Goal: Information Seeking & Learning: Check status

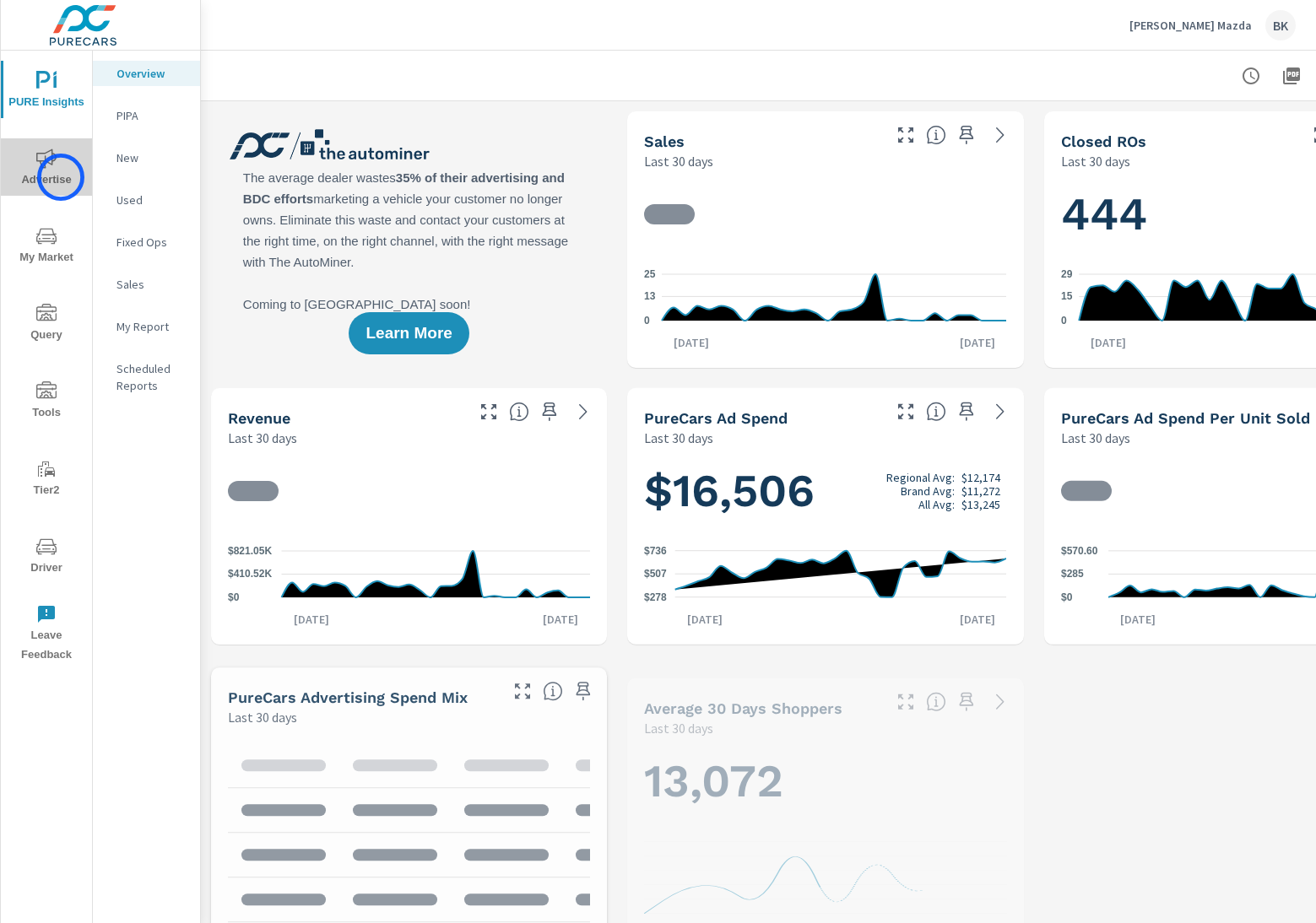
click at [61, 177] on span "Advertise" at bounding box center [46, 169] width 81 height 42
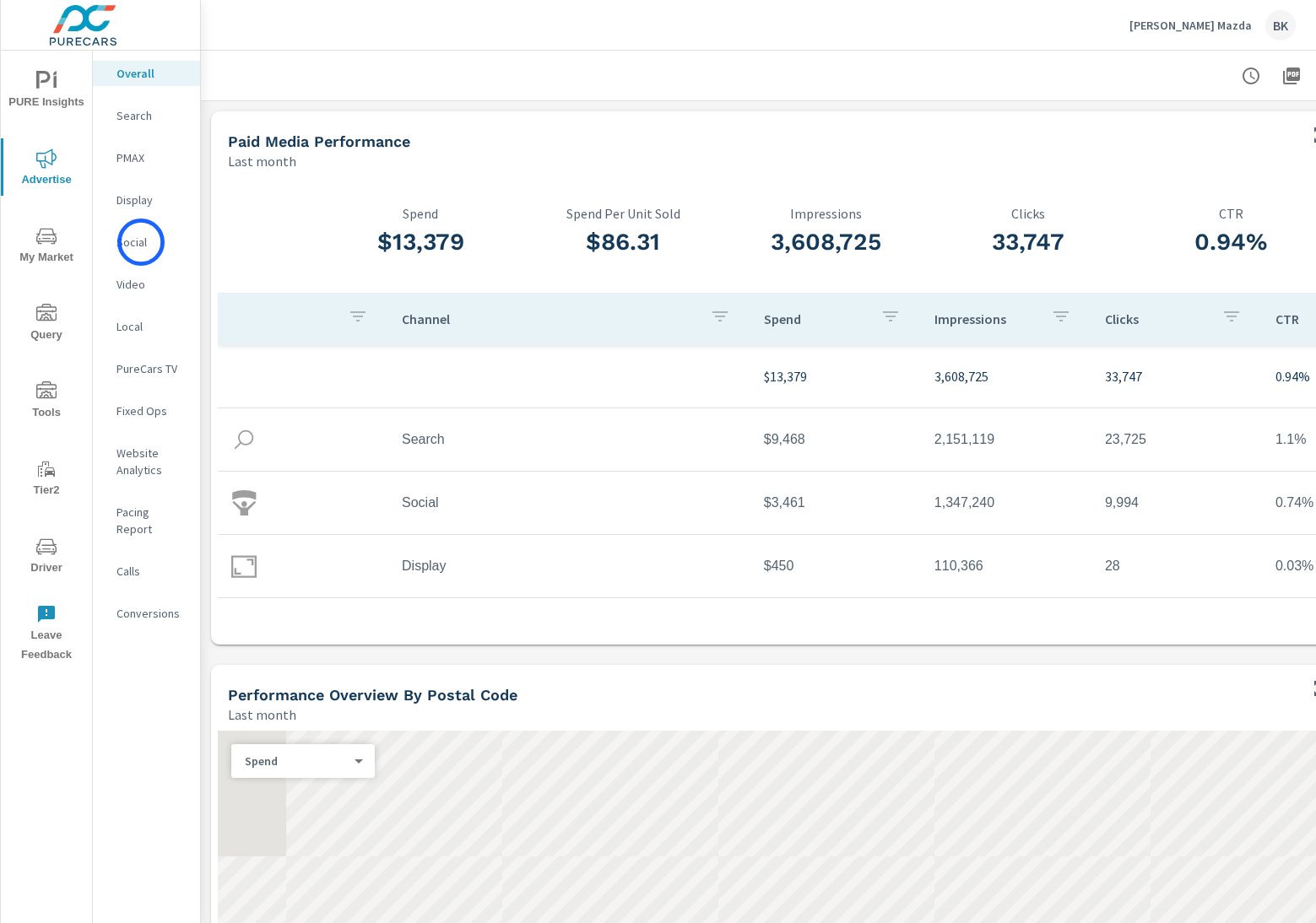
click at [141, 243] on p "Social" at bounding box center [151, 242] width 70 height 17
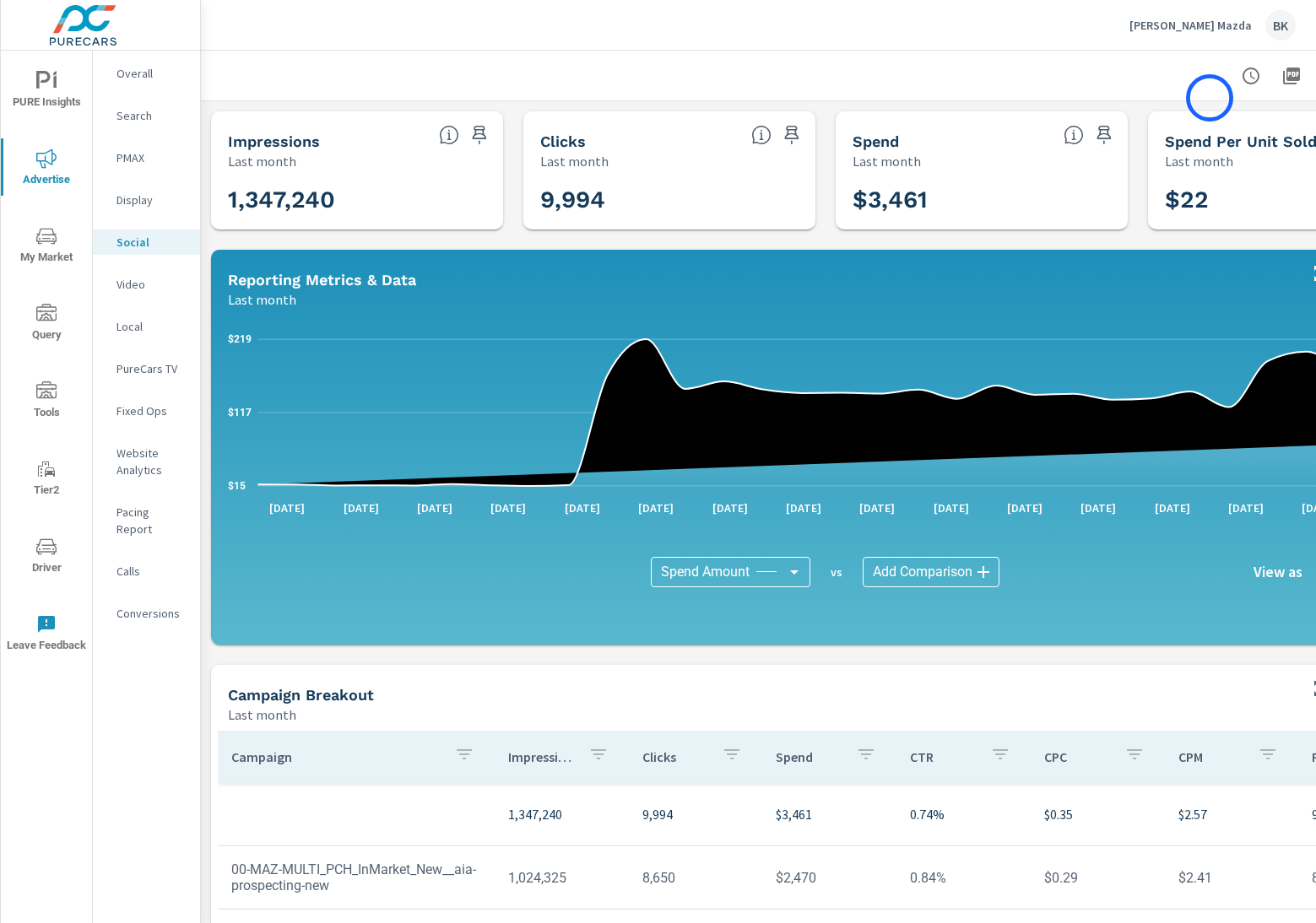
scroll to position [0, 135]
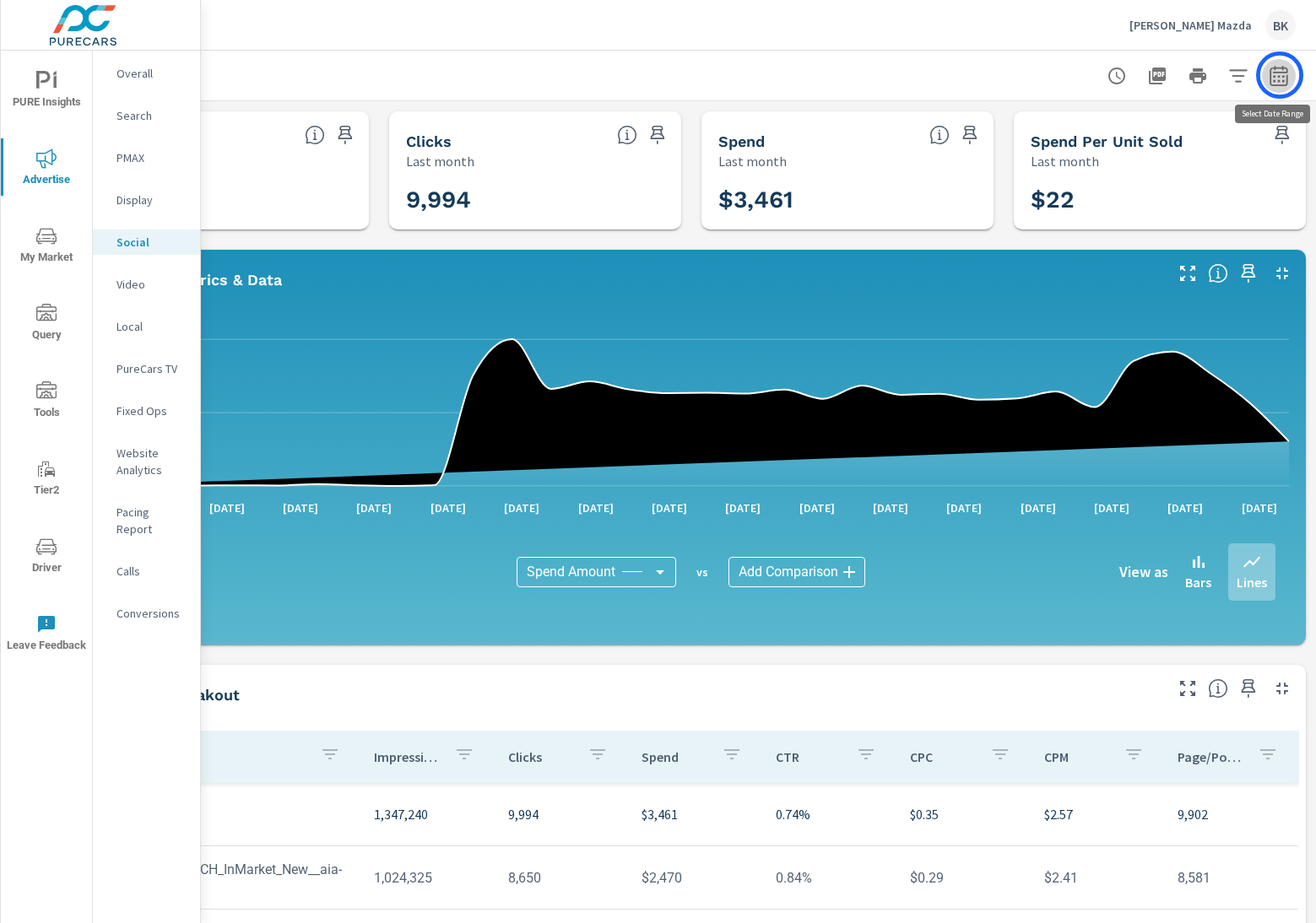
click at [1280, 75] on icon "button" at bounding box center [1279, 75] width 20 height 20
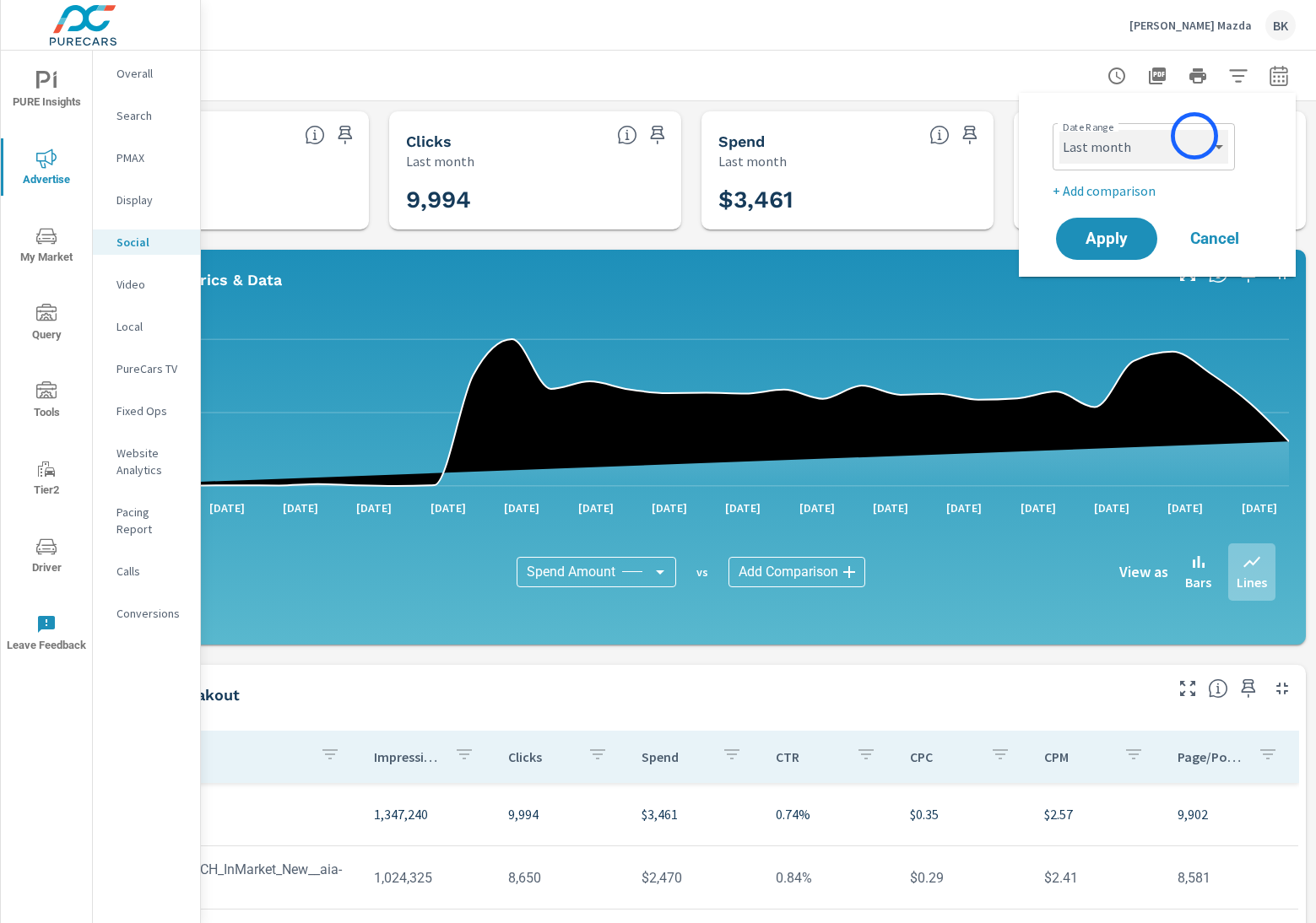
click at [1194, 136] on select "Custom Yesterday Last week Last 7 days Last 14 days Last 30 days Last 45 days L…" at bounding box center [1144, 146] width 169 height 34
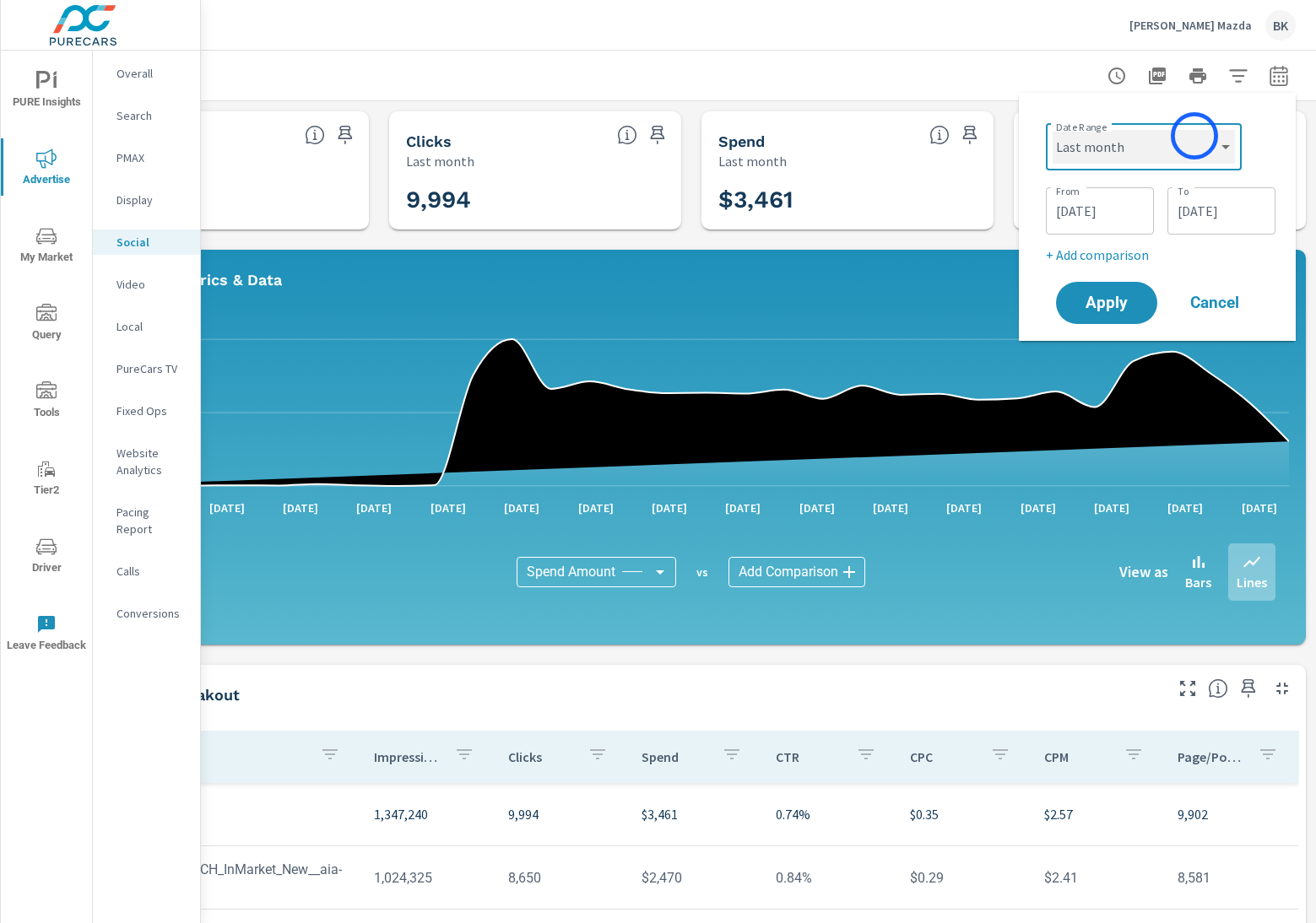
select select "custom"
click at [1092, 206] on input "07/01/2025" at bounding box center [1100, 211] width 95 height 34
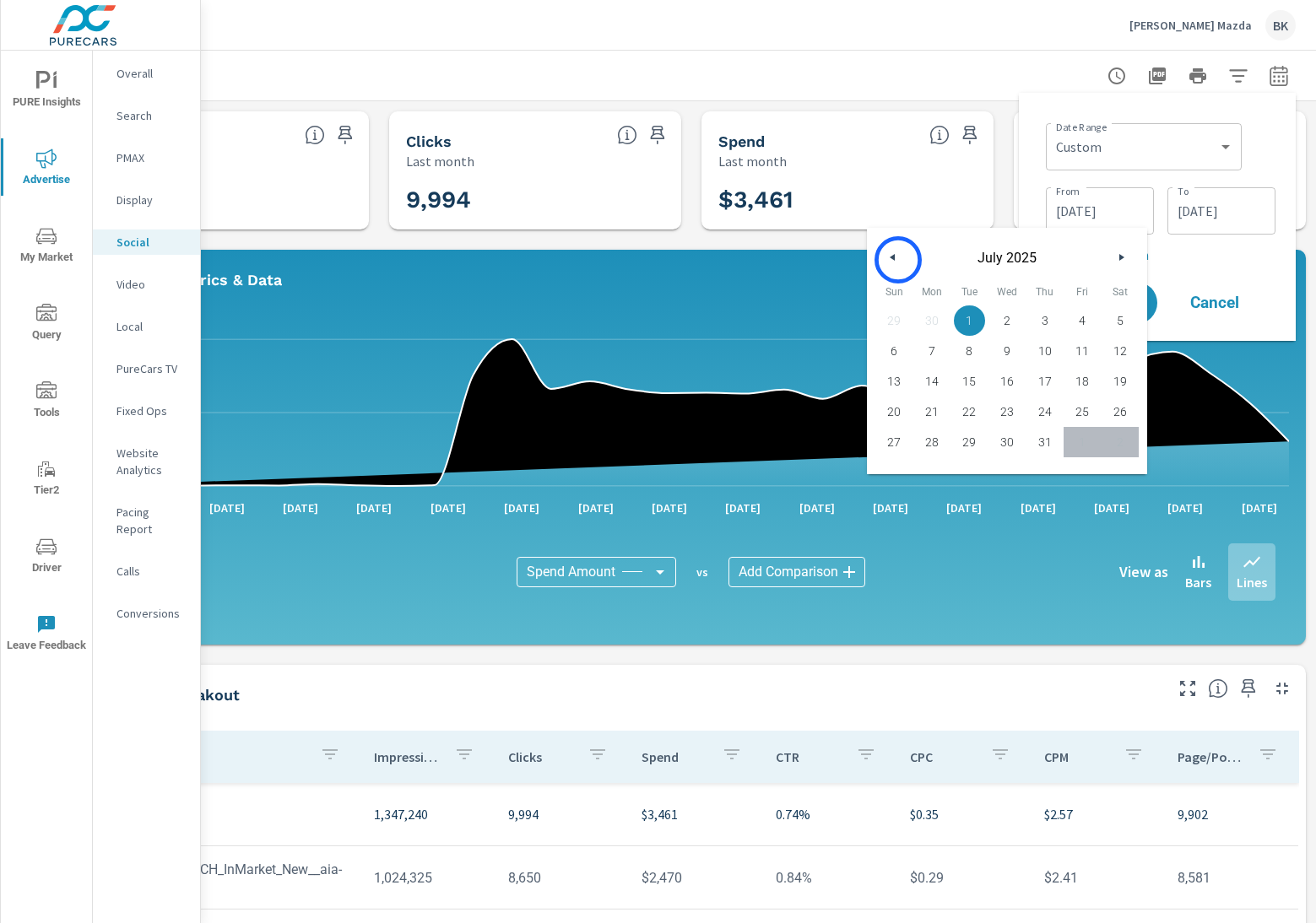
click at [896, 259] on button "button" at bounding box center [892, 257] width 20 height 20
click at [895, 318] on span "1" at bounding box center [894, 321] width 38 height 22
click at [934, 442] on span "30" at bounding box center [932, 442] width 38 height 22
click at [891, 325] on span "1" at bounding box center [894, 321] width 38 height 22
type input "06/01/2025"
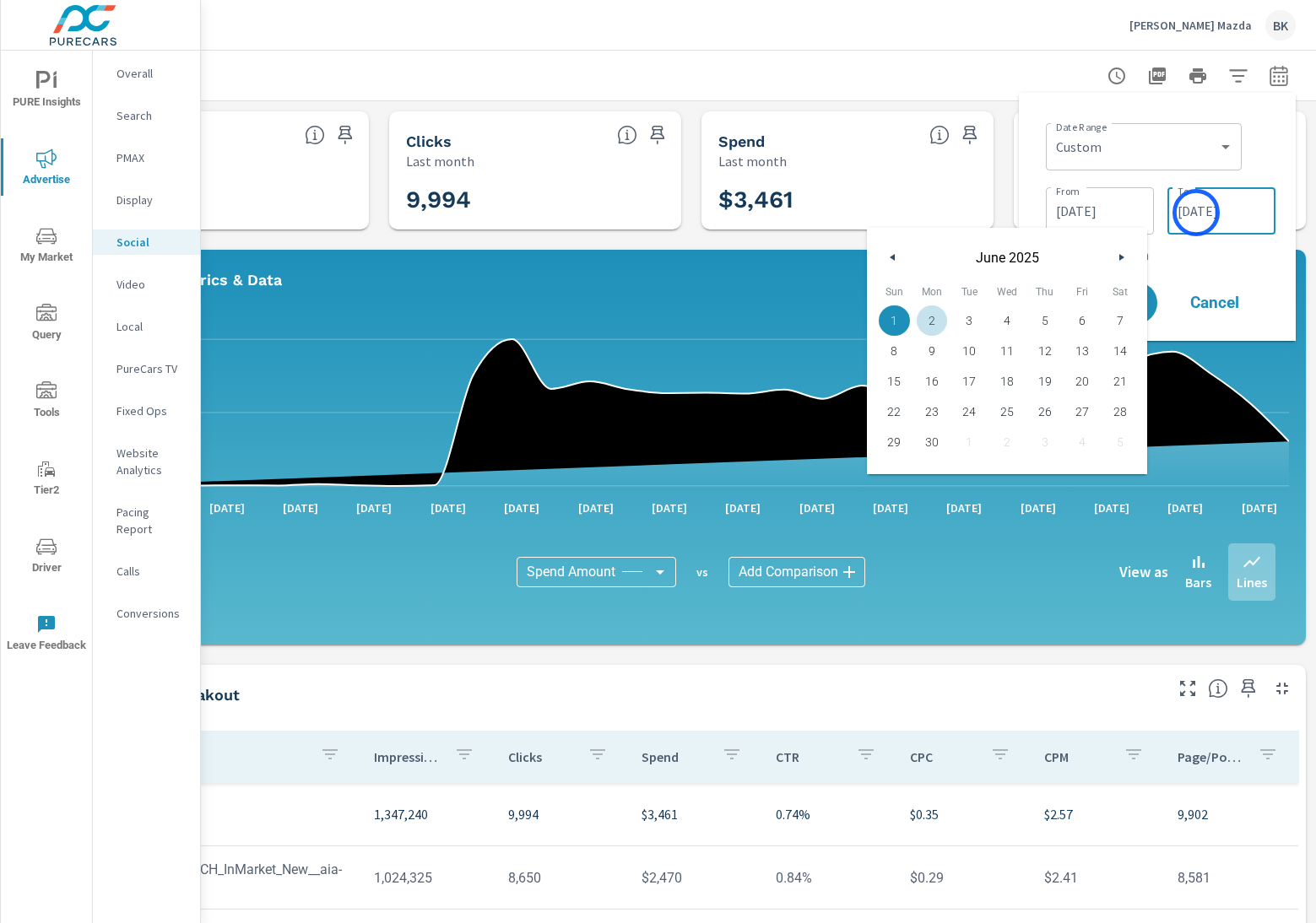
click at [1196, 213] on input "07/31/2025" at bounding box center [1221, 211] width 95 height 34
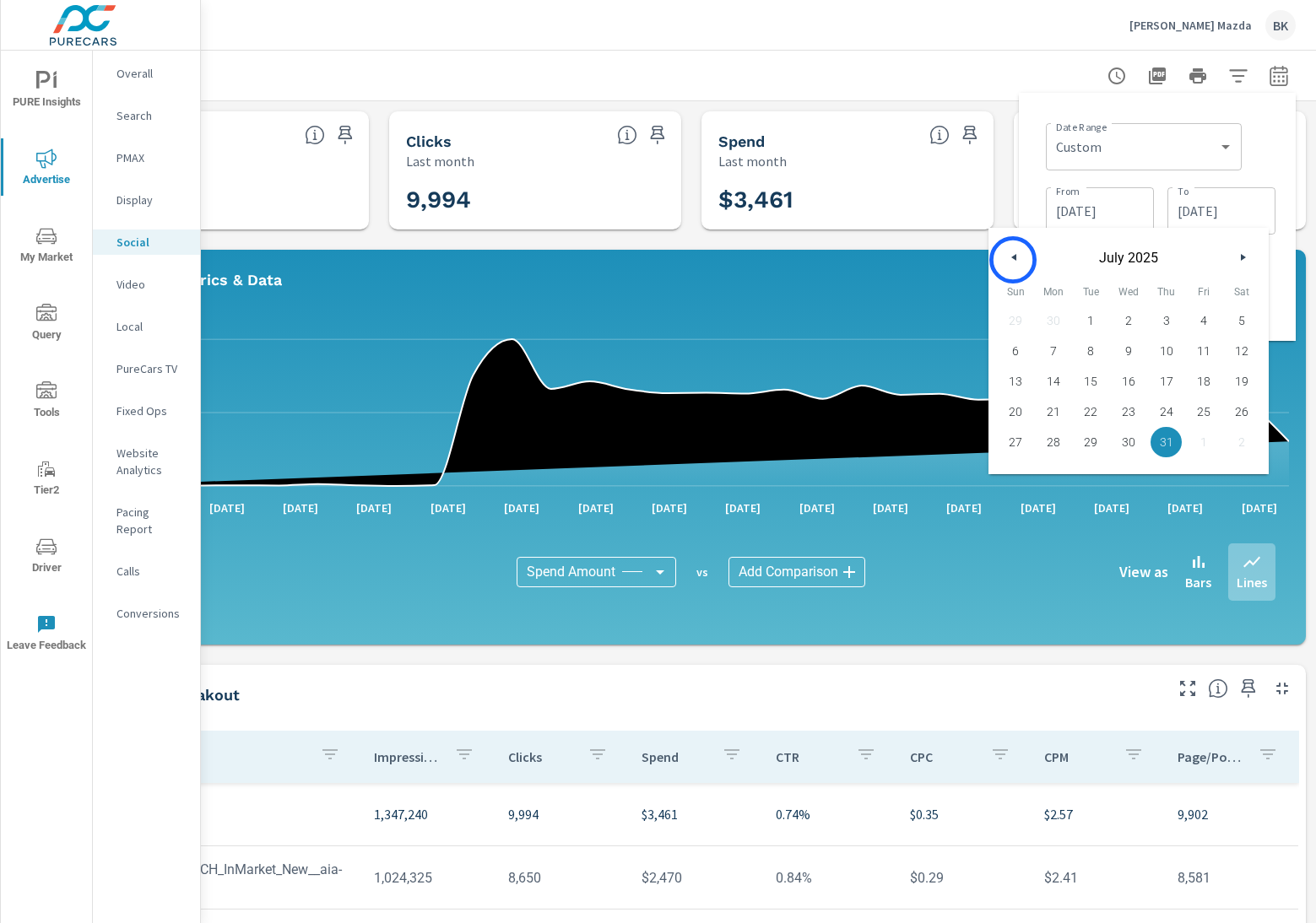
click at [1012, 260] on icon "button" at bounding box center [1012, 257] width 8 height 6
click at [1061, 436] on span "30" at bounding box center [1054, 442] width 38 height 22
type input "06/30/2025"
click at [1282, 252] on div "Date Range Custom Yesterday Last week Last 7 days Last 14 days Last 30 days Las…" at bounding box center [1157, 216] width 277 height 248
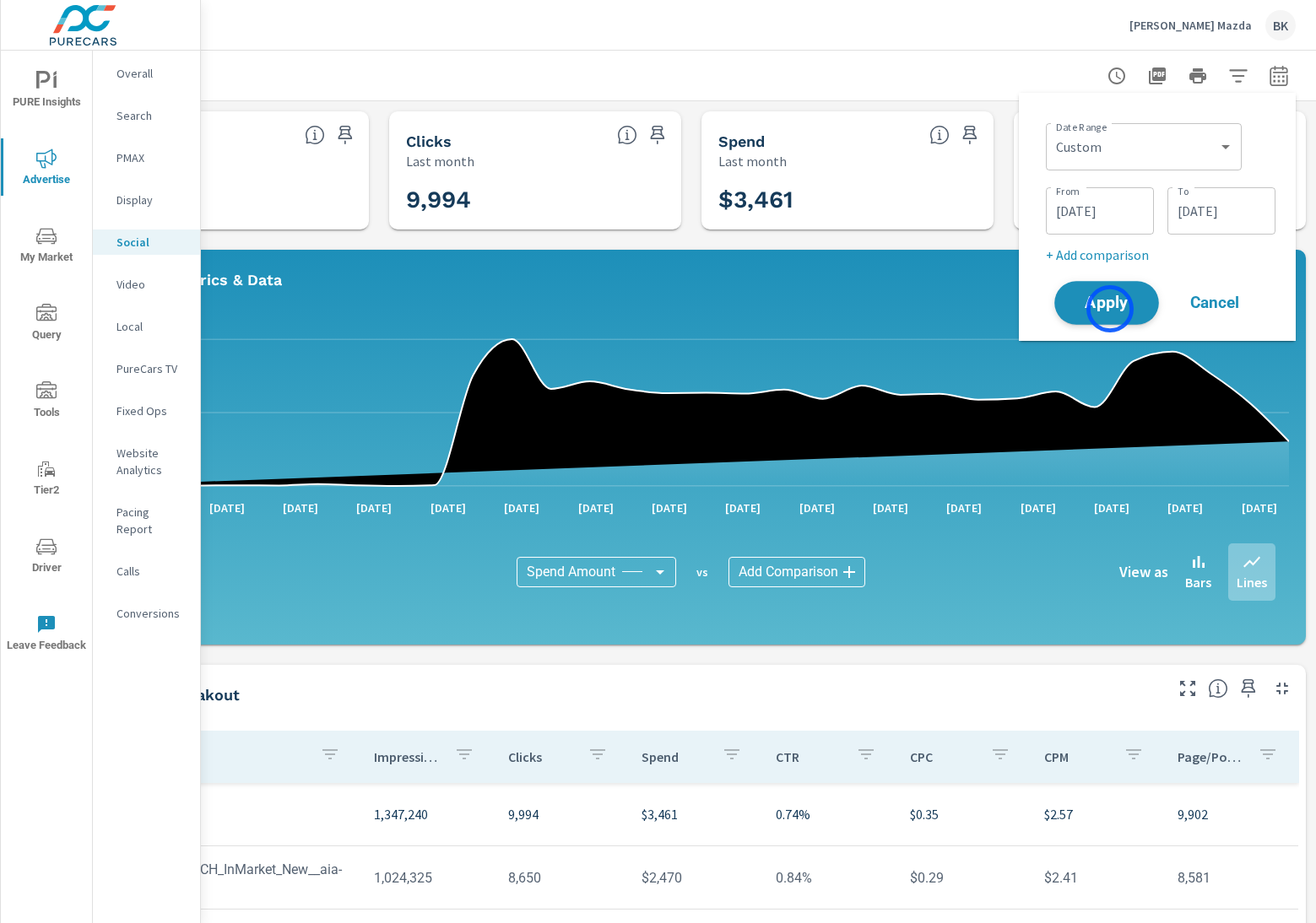
click at [1110, 309] on span "Apply" at bounding box center [1106, 303] width 69 height 16
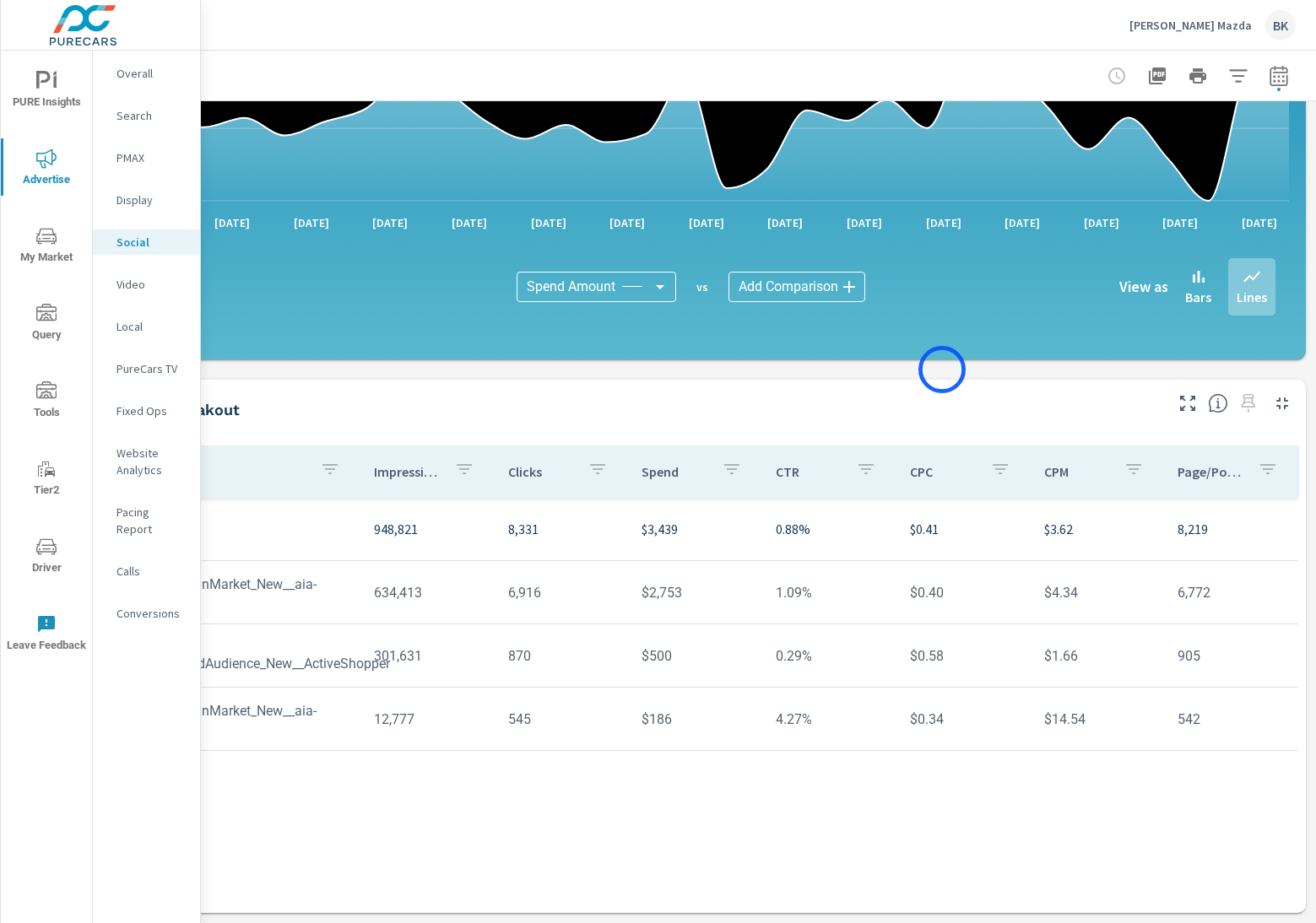
scroll to position [0, 135]
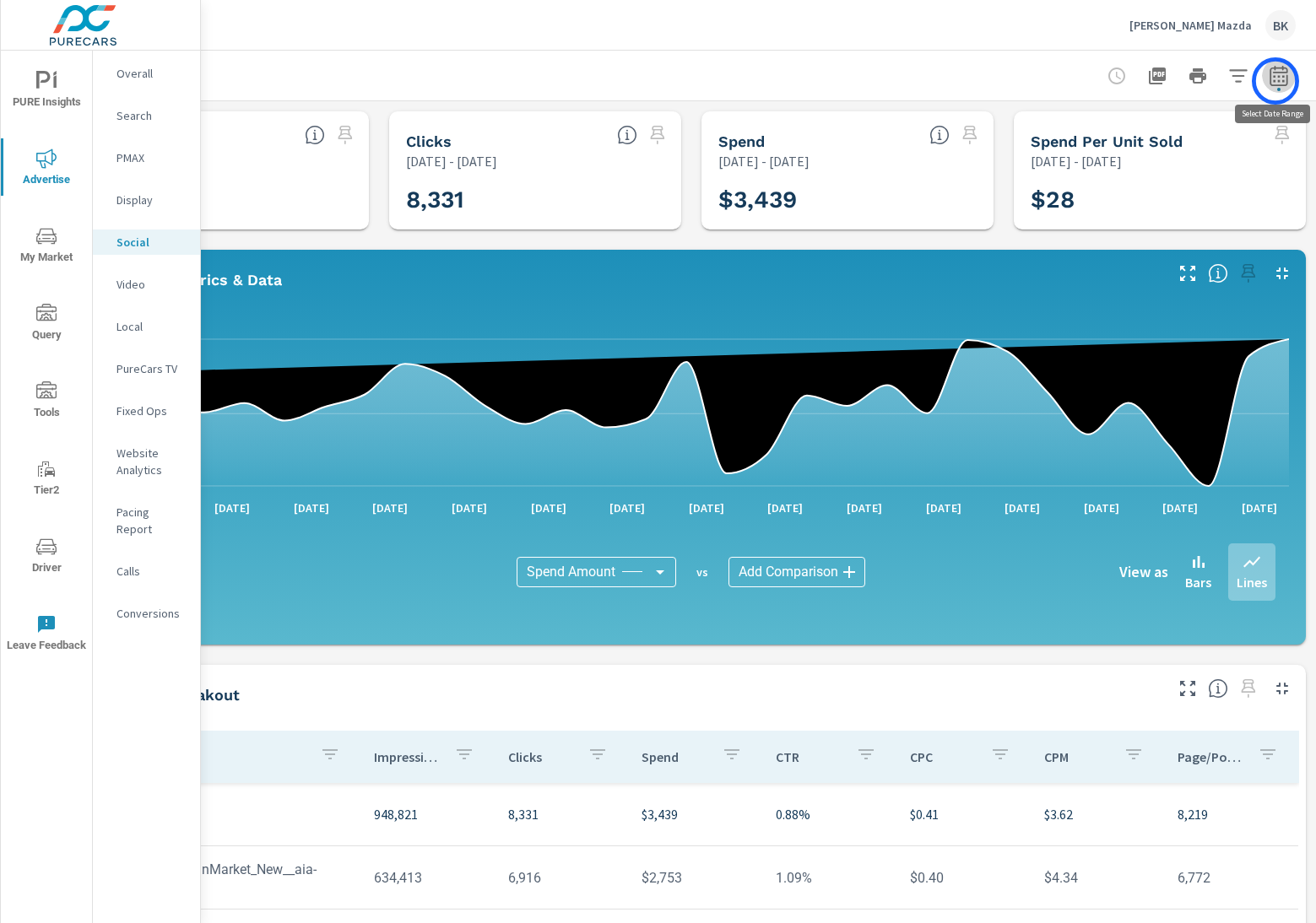
click at [1275, 81] on icon "button" at bounding box center [1279, 75] width 20 height 20
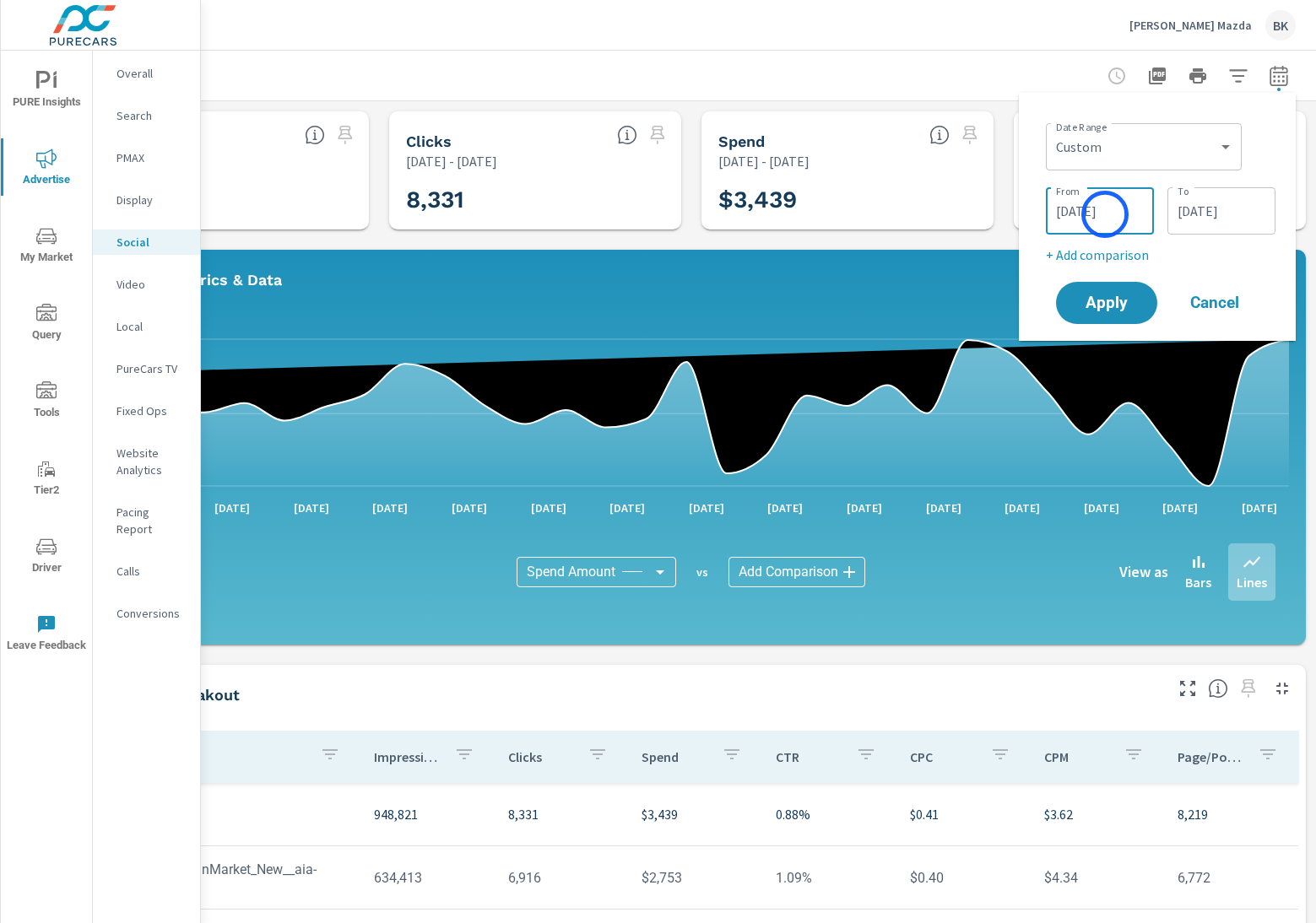
click at [1105, 214] on input "06/01/2025" at bounding box center [1100, 211] width 95 height 34
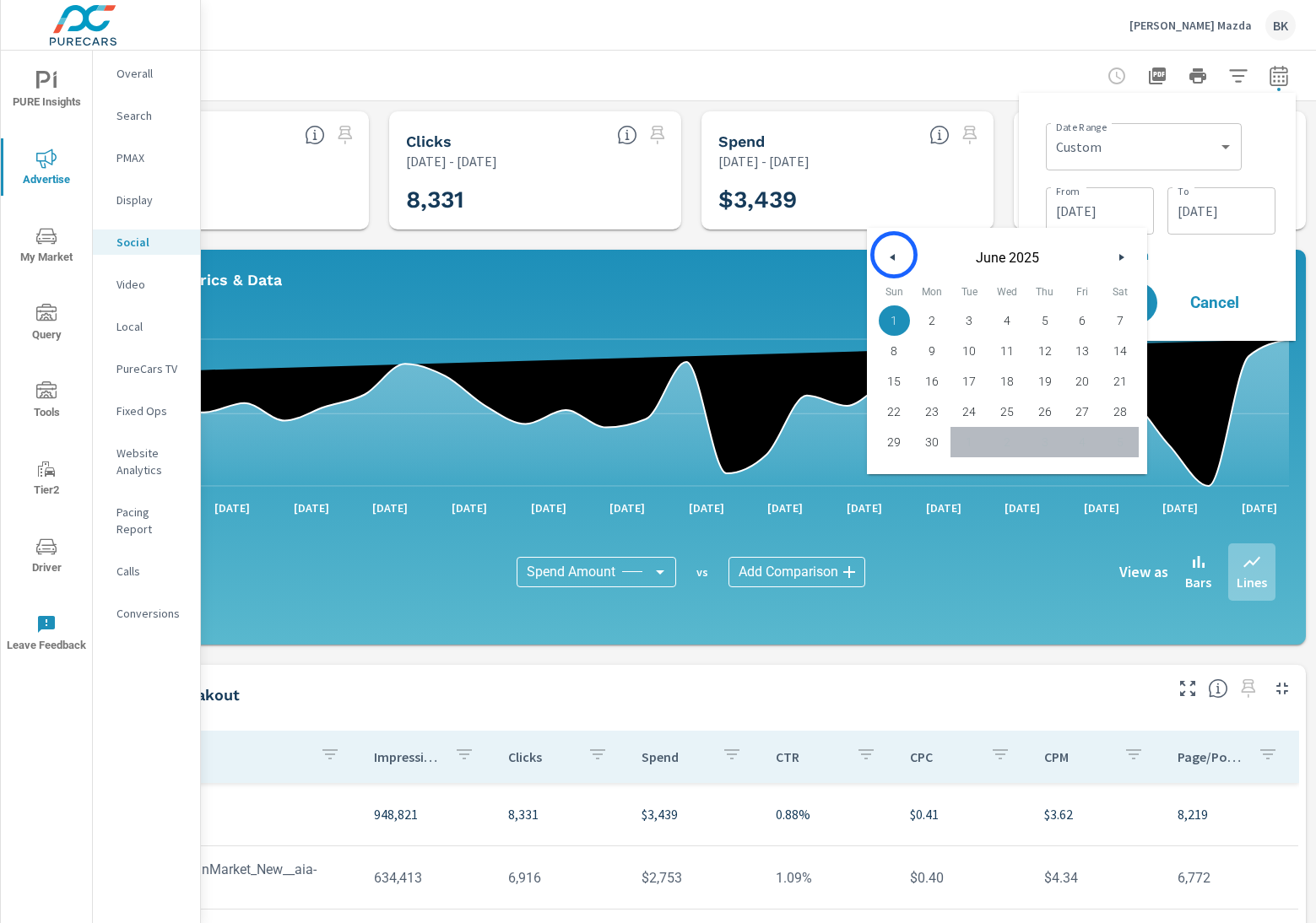
click at [894, 254] on icon "button" at bounding box center [890, 257] width 8 height 6
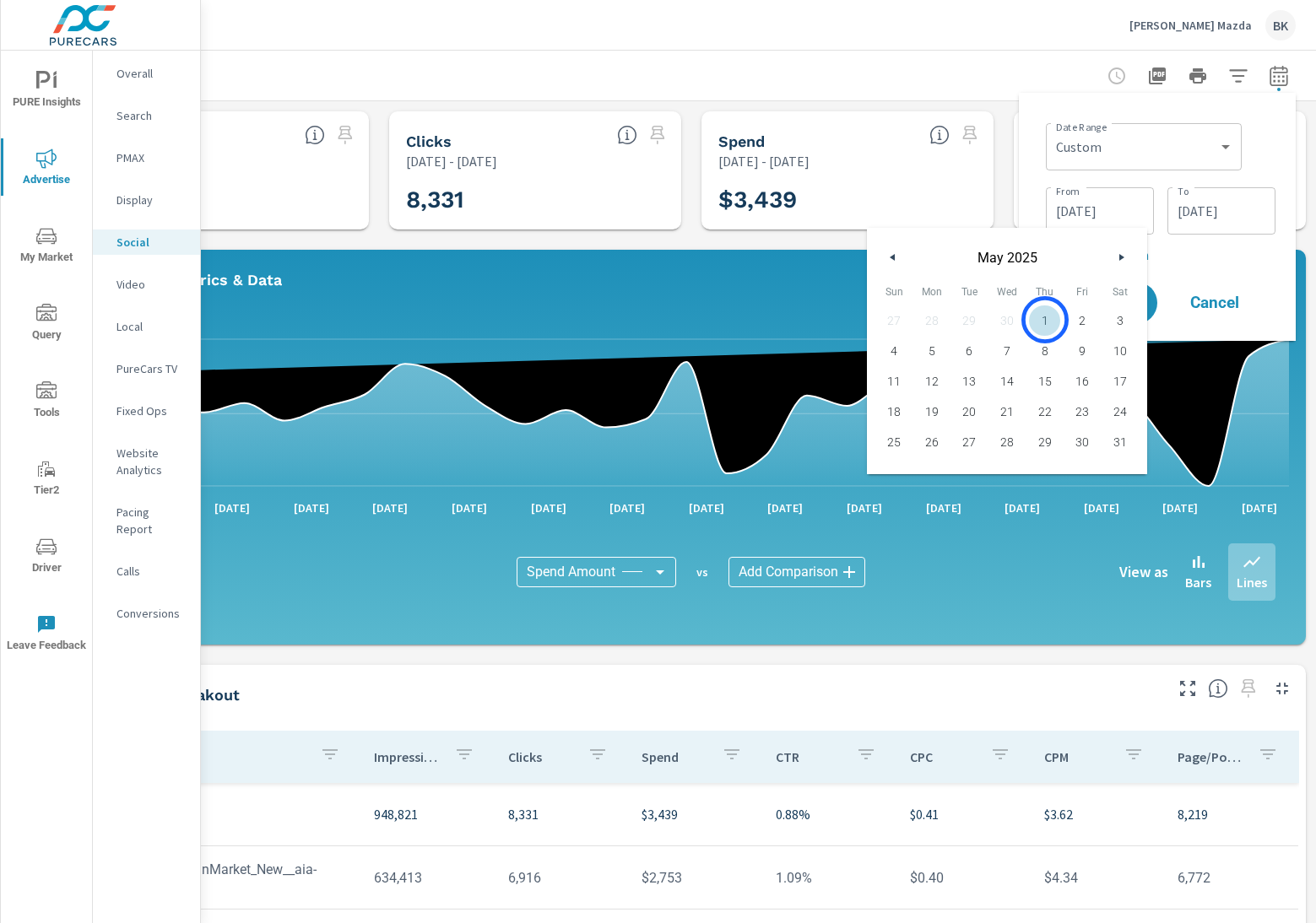
click at [1045, 320] on span "1" at bounding box center [1044, 321] width 38 height 22
type input "05/01/2025"
click at [1199, 216] on input "06/30/2025" at bounding box center [1221, 211] width 95 height 34
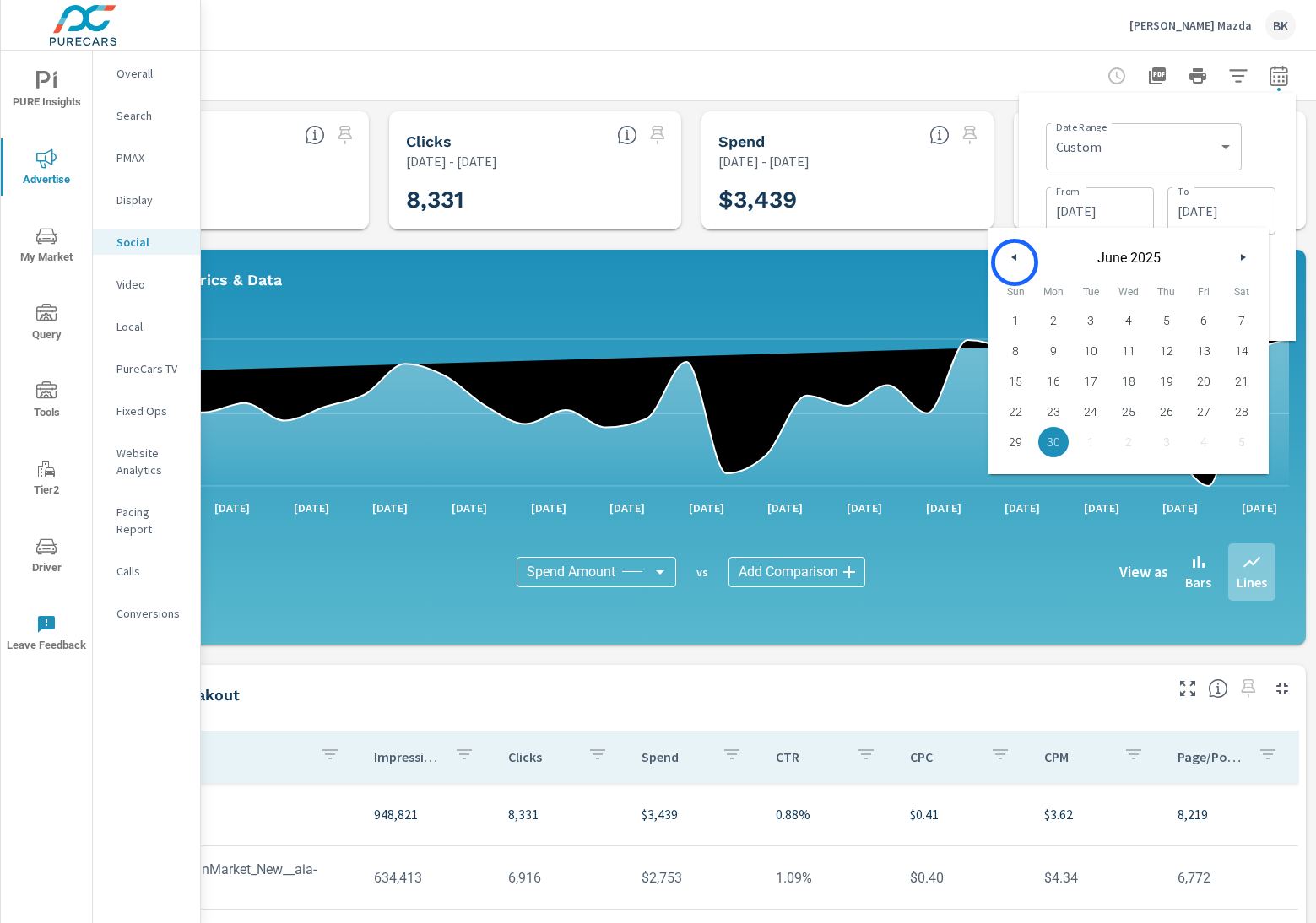
click at [1013, 262] on button "button" at bounding box center [1014, 257] width 20 height 20
click at [1241, 442] on span "31" at bounding box center [1241, 442] width 38 height 22
type input "05/31/2025"
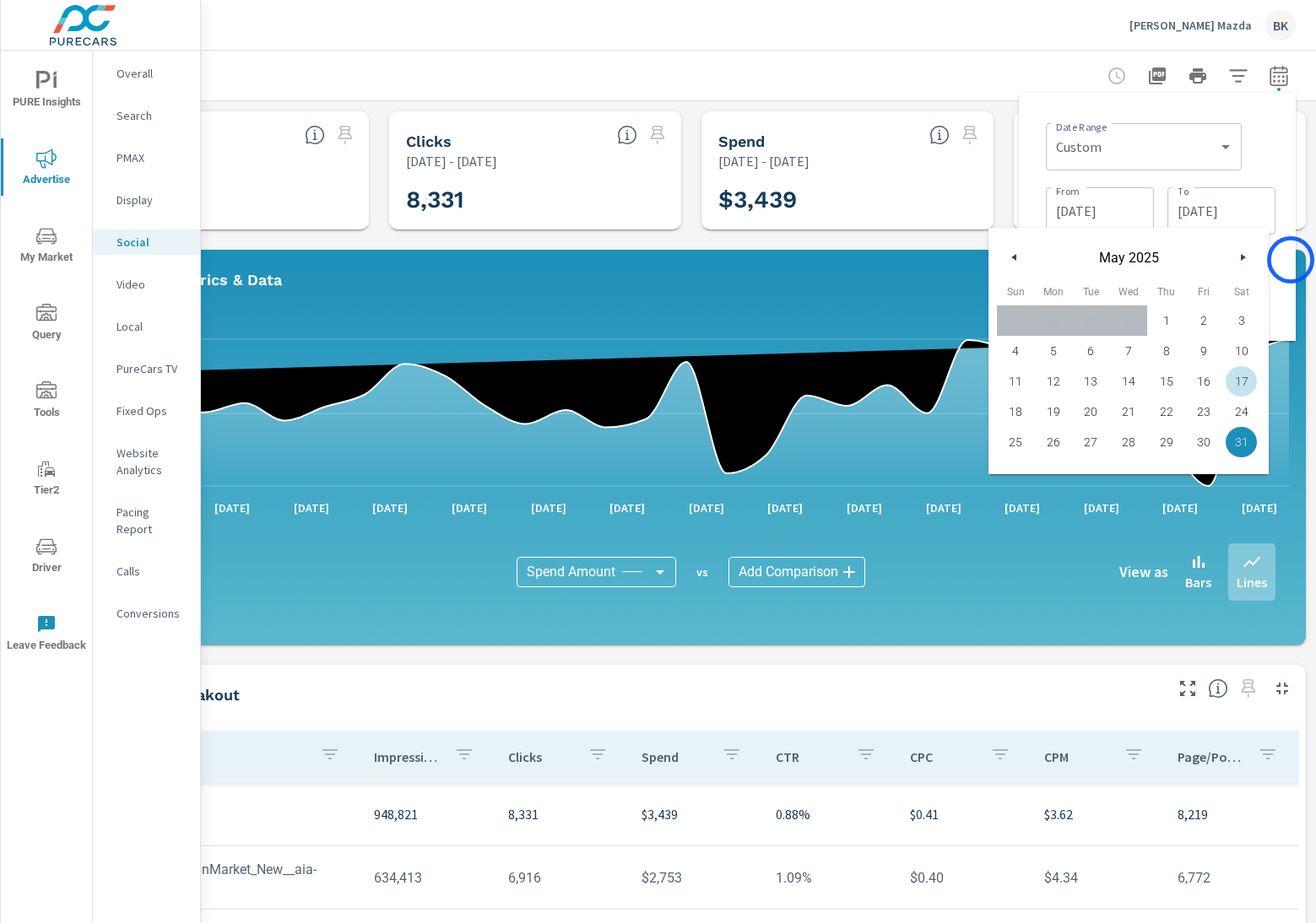
click at [1291, 260] on div "Date Range Custom Yesterday Last week Last 7 days Last 14 days Last 30 days Las…" at bounding box center [1157, 216] width 277 height 248
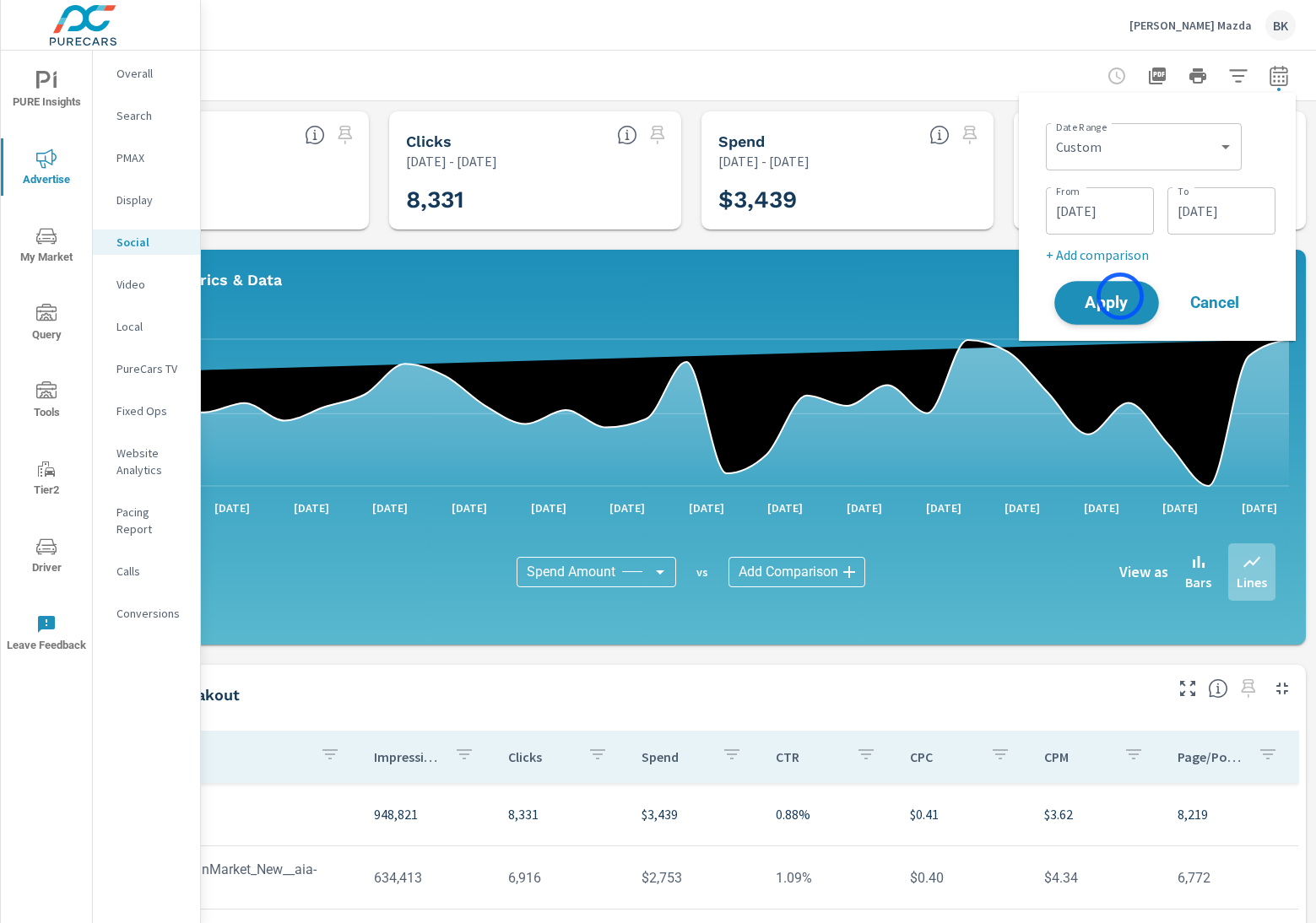
click at [1120, 296] on span "Apply" at bounding box center [1106, 303] width 69 height 16
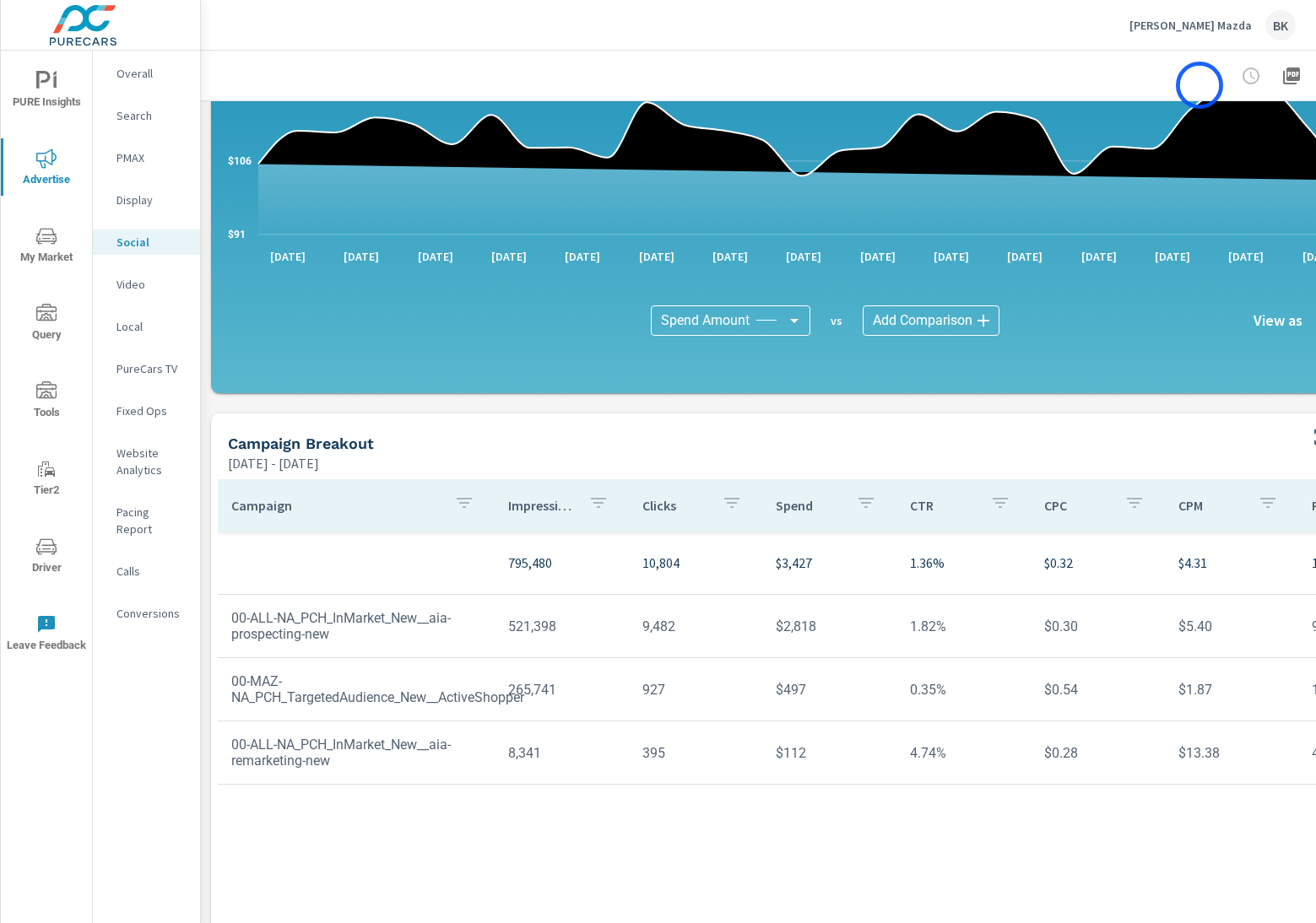
scroll to position [252, 135]
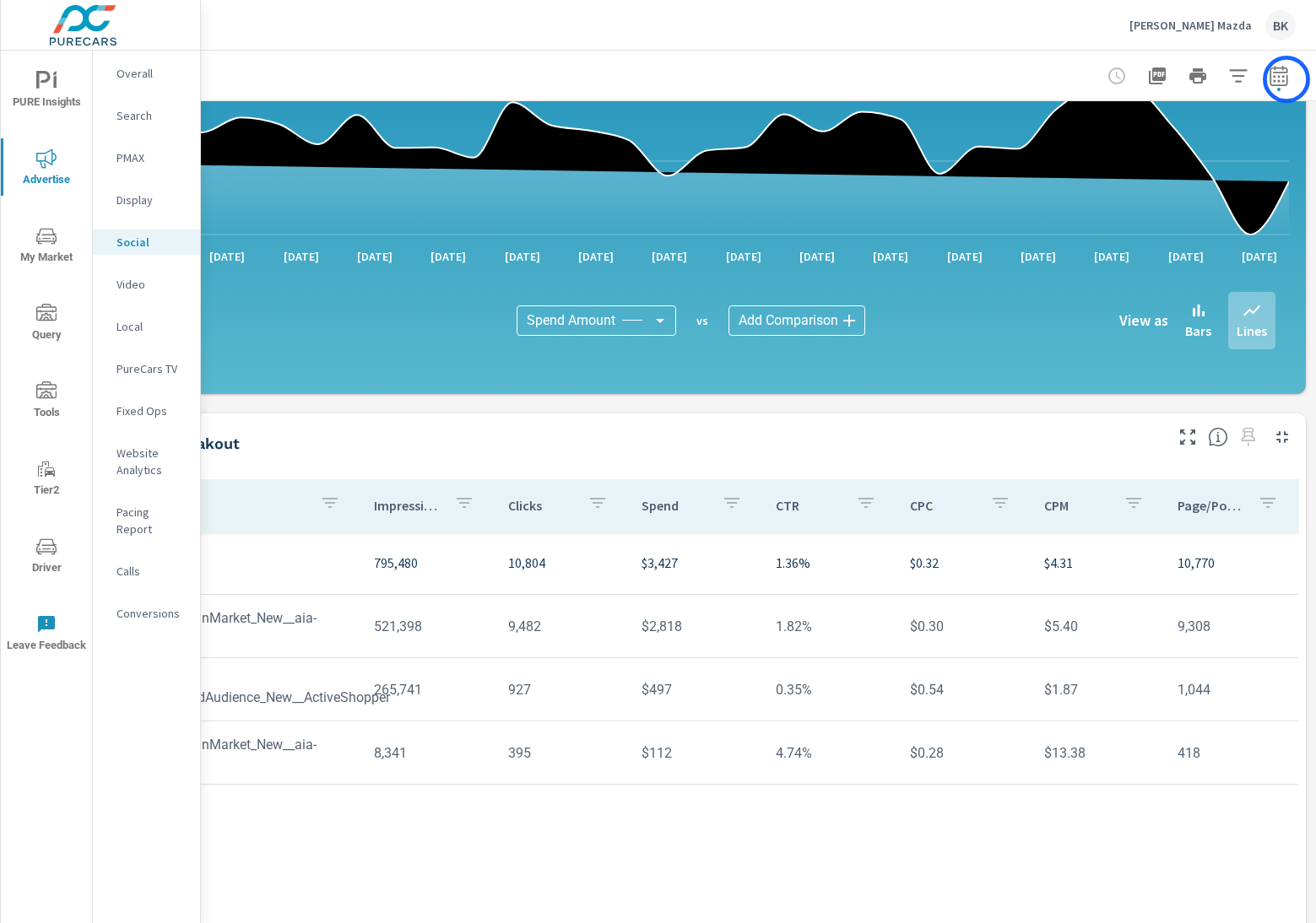
click at [1286, 79] on icon "button" at bounding box center [1279, 75] width 18 height 20
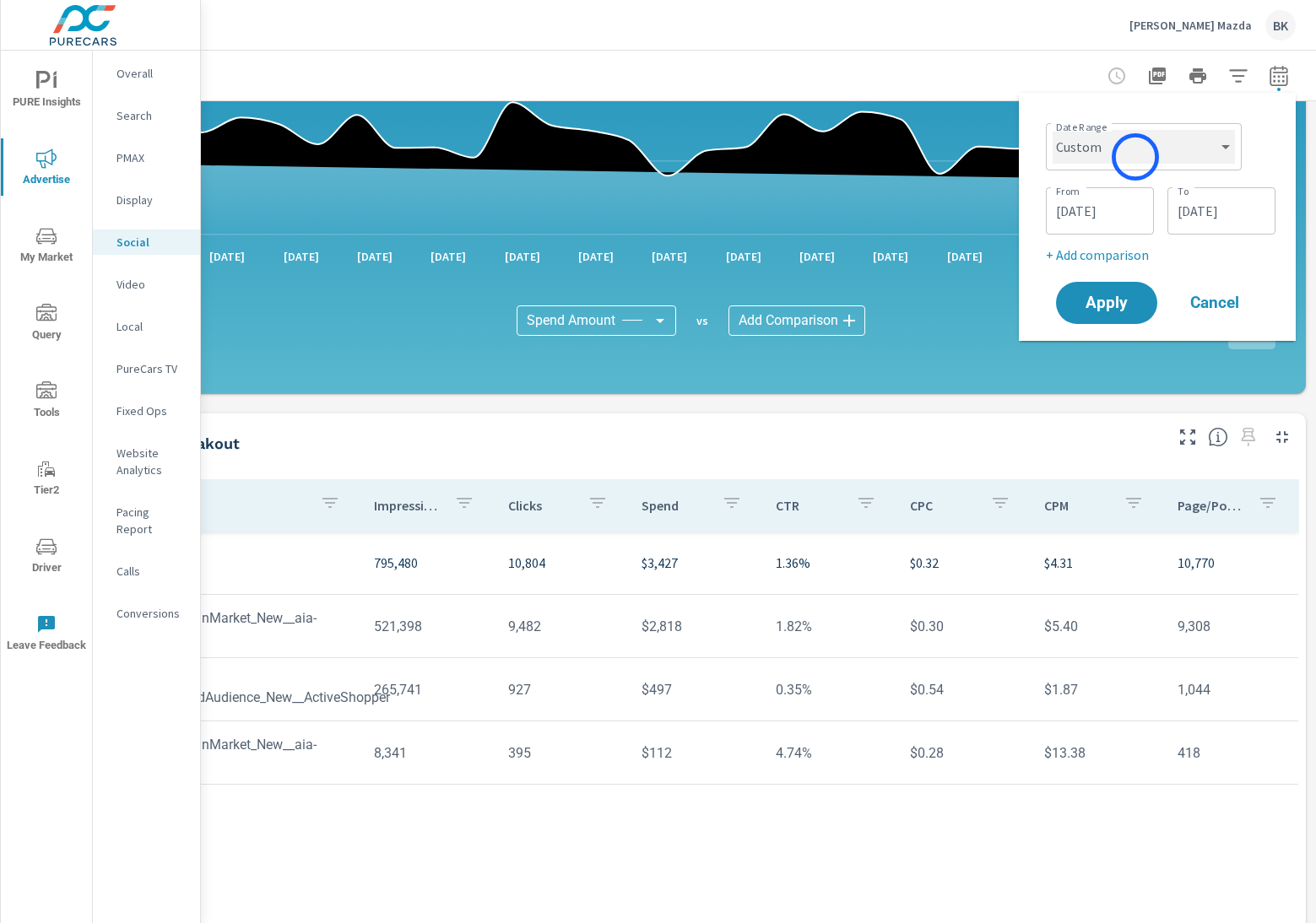
click at [1135, 157] on select "Custom Yesterday Last week Last 7 days Last 14 days Last 30 days Last 45 days L…" at bounding box center [1143, 146] width 183 height 34
select select "Last month"
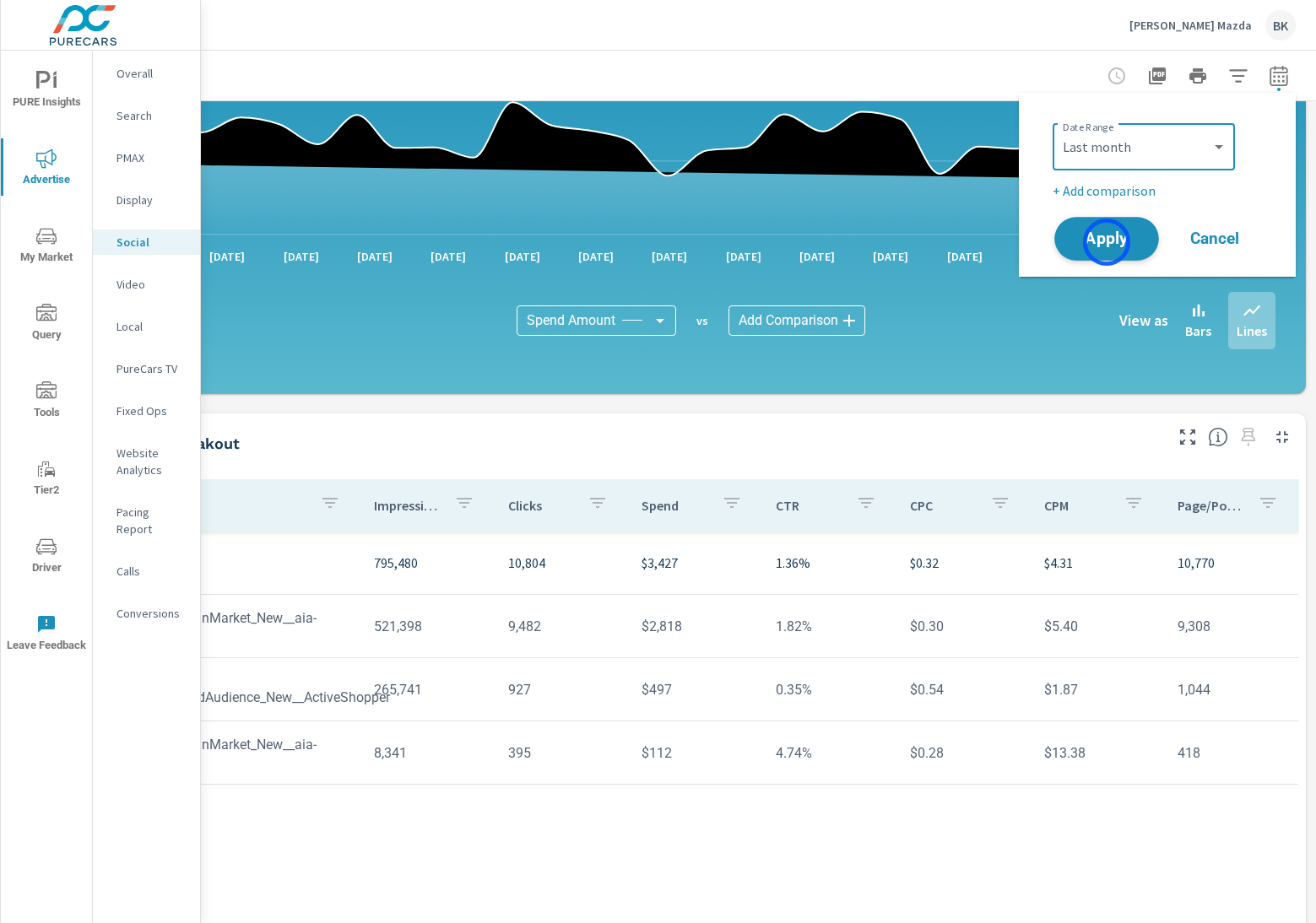
click at [1107, 243] on span "Apply" at bounding box center [1106, 239] width 69 height 16
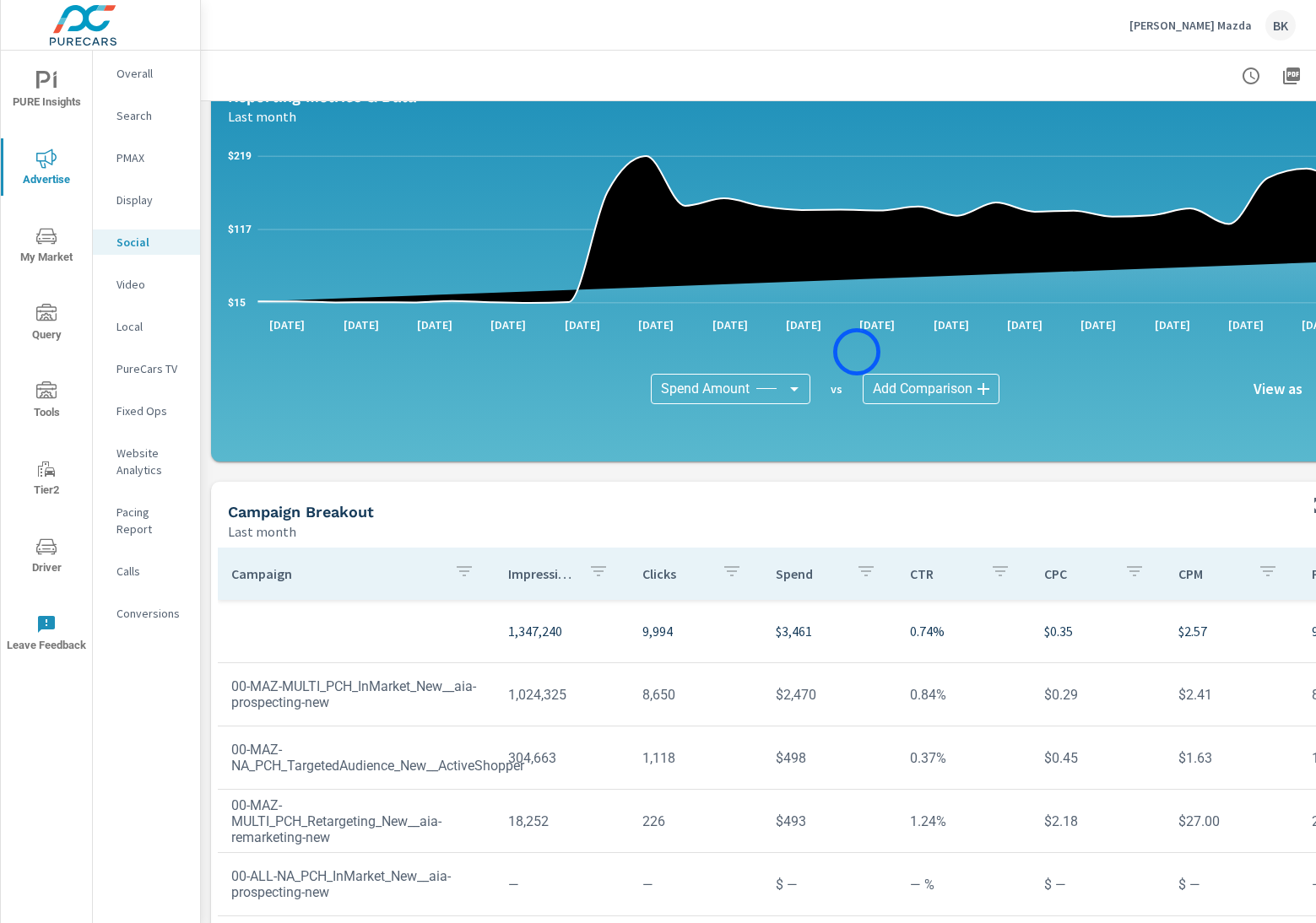
scroll to position [285, 0]
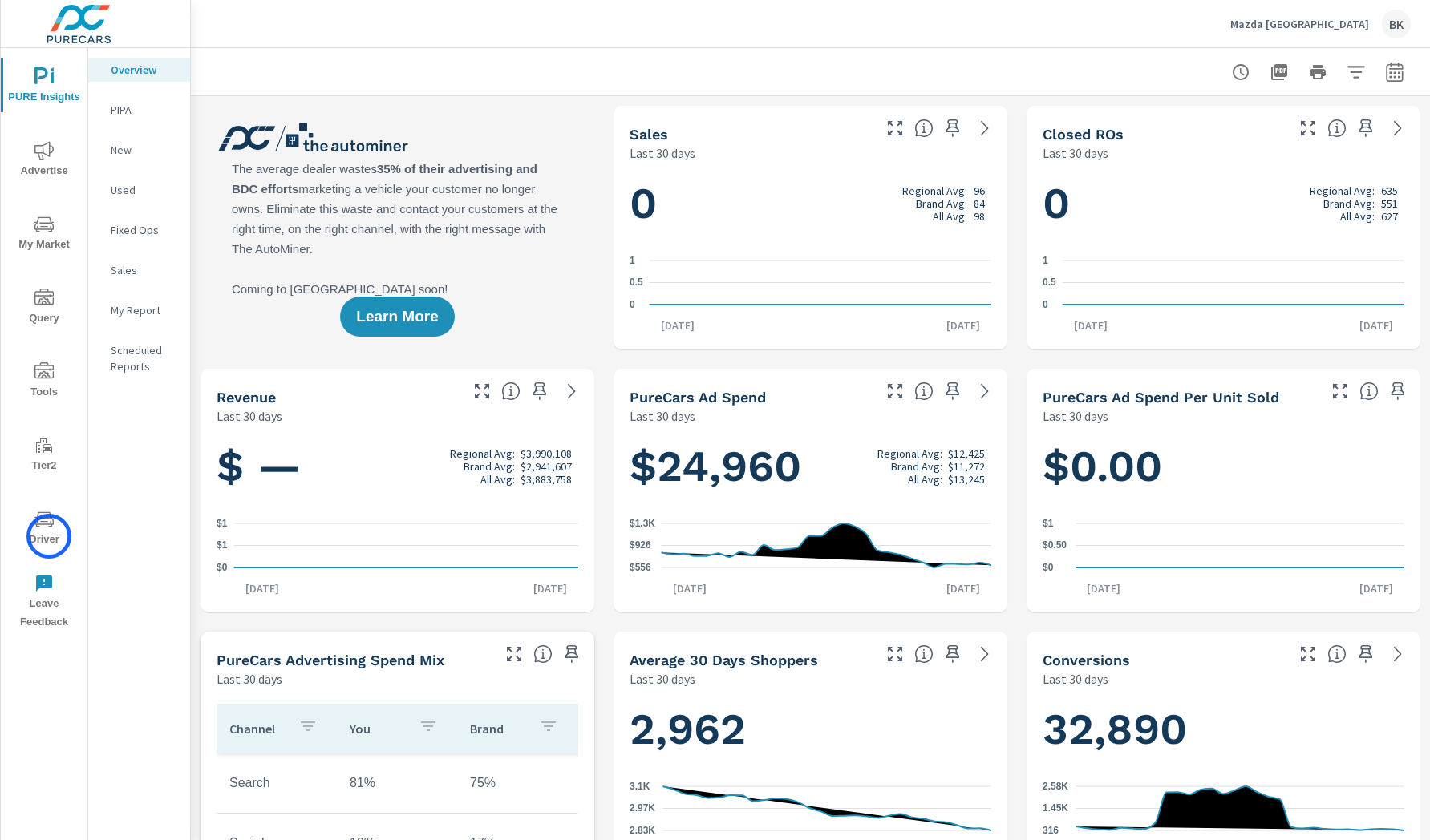
click at [49, 536] on span "Driver" at bounding box center [44, 530] width 77 height 40
